Goal: Information Seeking & Learning: Learn about a topic

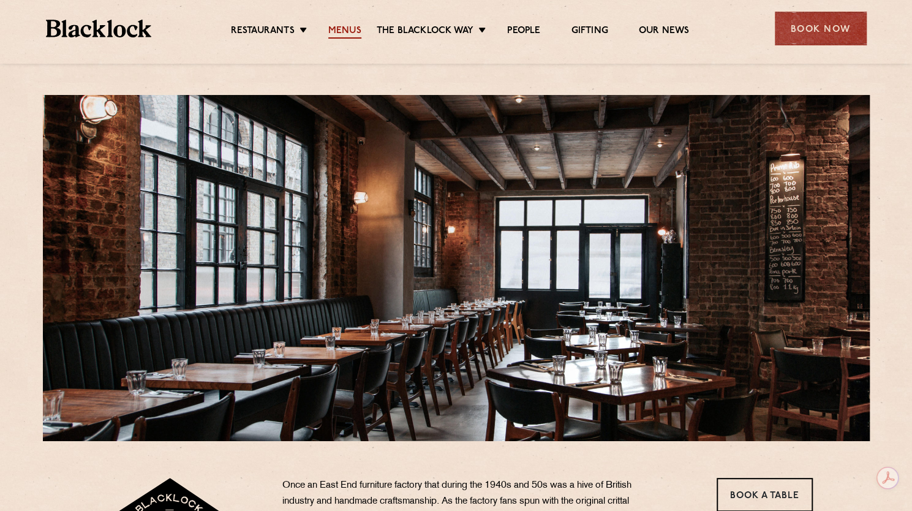
click at [342, 34] on link "Menus" at bounding box center [344, 31] width 33 height 13
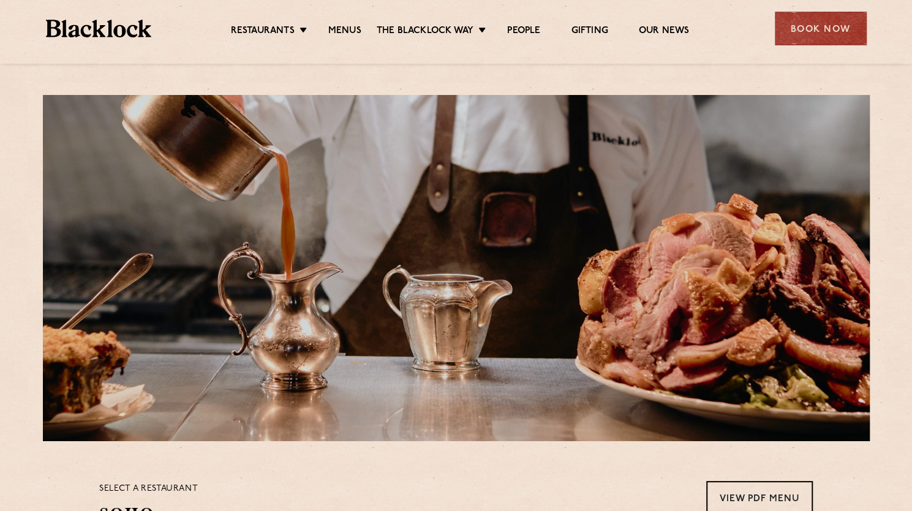
scroll to position [185, 0]
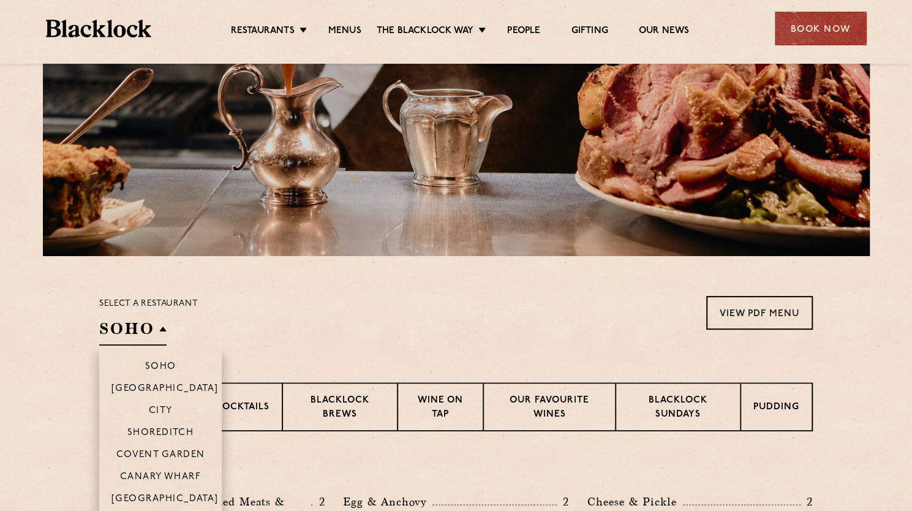
click at [145, 326] on h2 "SOHO" at bounding box center [132, 332] width 67 height 28
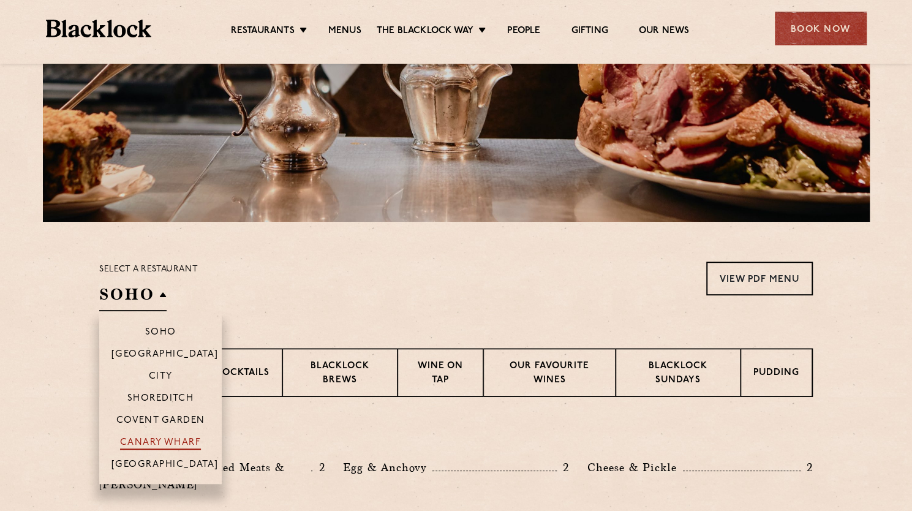
scroll to position [220, 0]
click at [165, 399] on p "Shoreditch" at bounding box center [160, 399] width 67 height 12
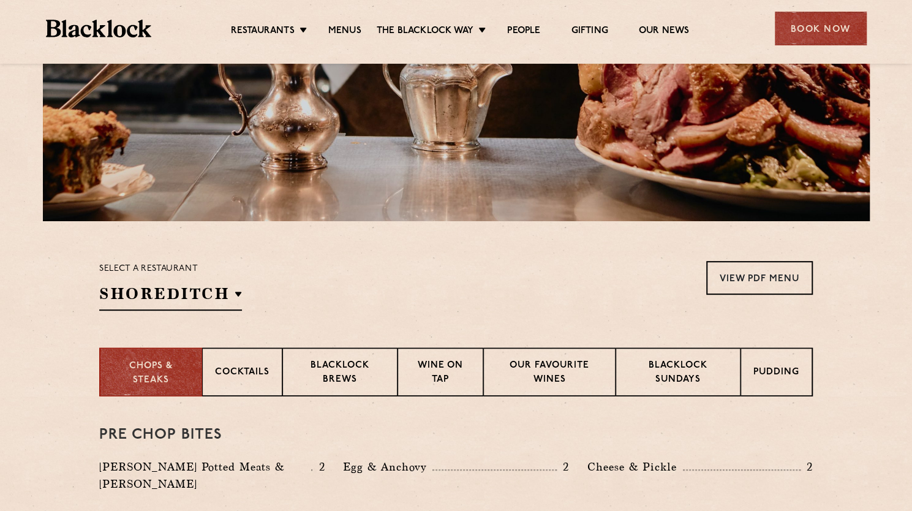
click at [20, 389] on section "Chops & Steaks Cocktails Blacklock Brews Wine on Tap Our favourite wines Blackl…" at bounding box center [456, 371] width 912 height 49
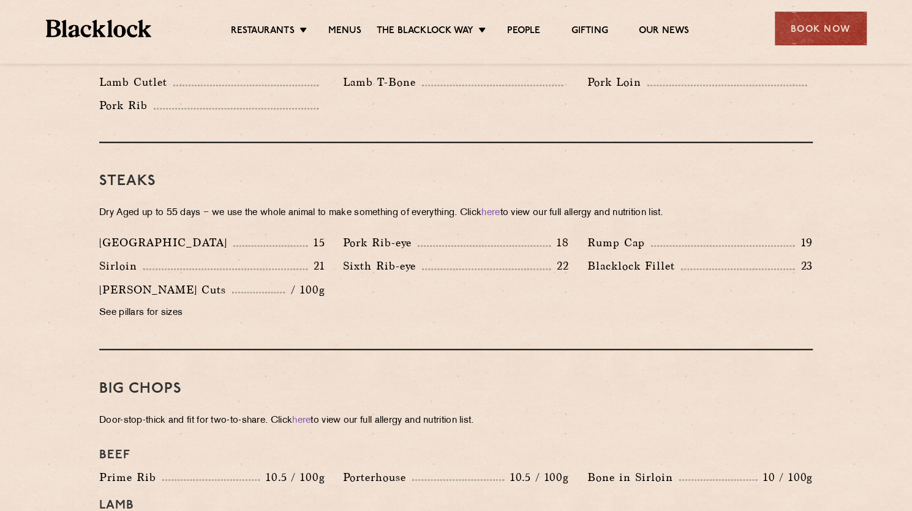
scroll to position [1084, 0]
